Goal: Feedback & Contribution: Submit feedback/report problem

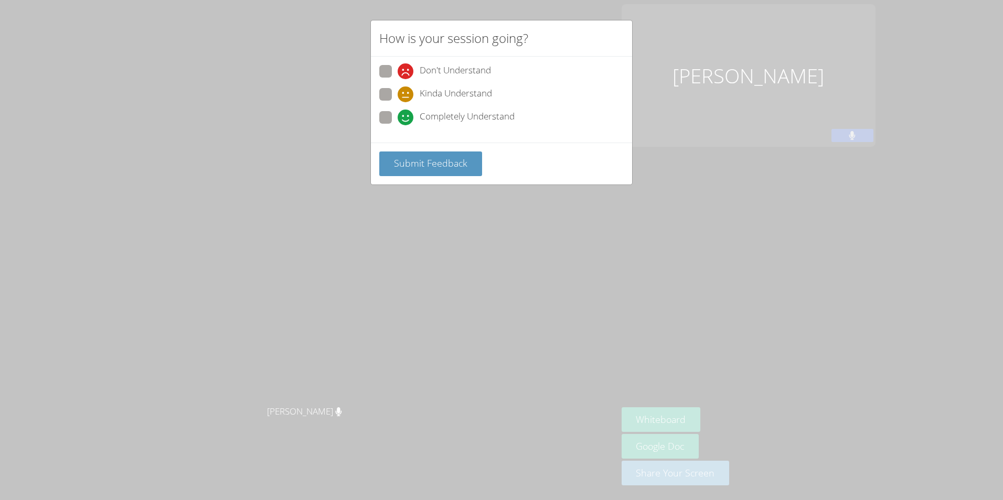
click at [382, 123] on label "Completely Understand" at bounding box center [446, 118] width 135 height 14
drag, startPoint x: 382, startPoint y: 123, endPoint x: 387, endPoint y: 126, distance: 5.9
click at [387, 126] on div "Completely Understand" at bounding box center [501, 120] width 244 height 19
click at [397, 125] on span at bounding box center [397, 125] width 0 height 0
click at [397, 120] on input "Completely Understand" at bounding box center [401, 115] width 9 height 9
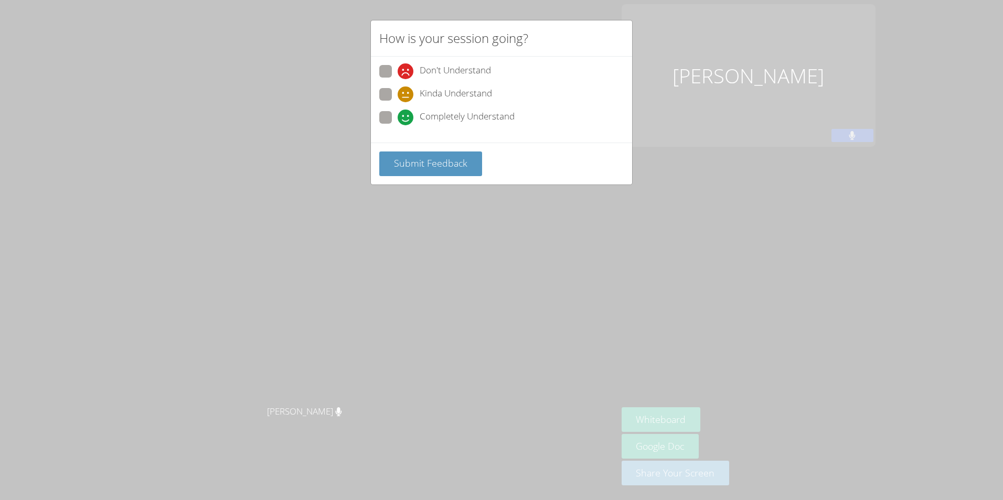
radio input "true"
click at [429, 162] on span "Submit Feedback" at bounding box center [430, 163] width 73 height 13
